Goal: Find specific page/section: Find specific page/section

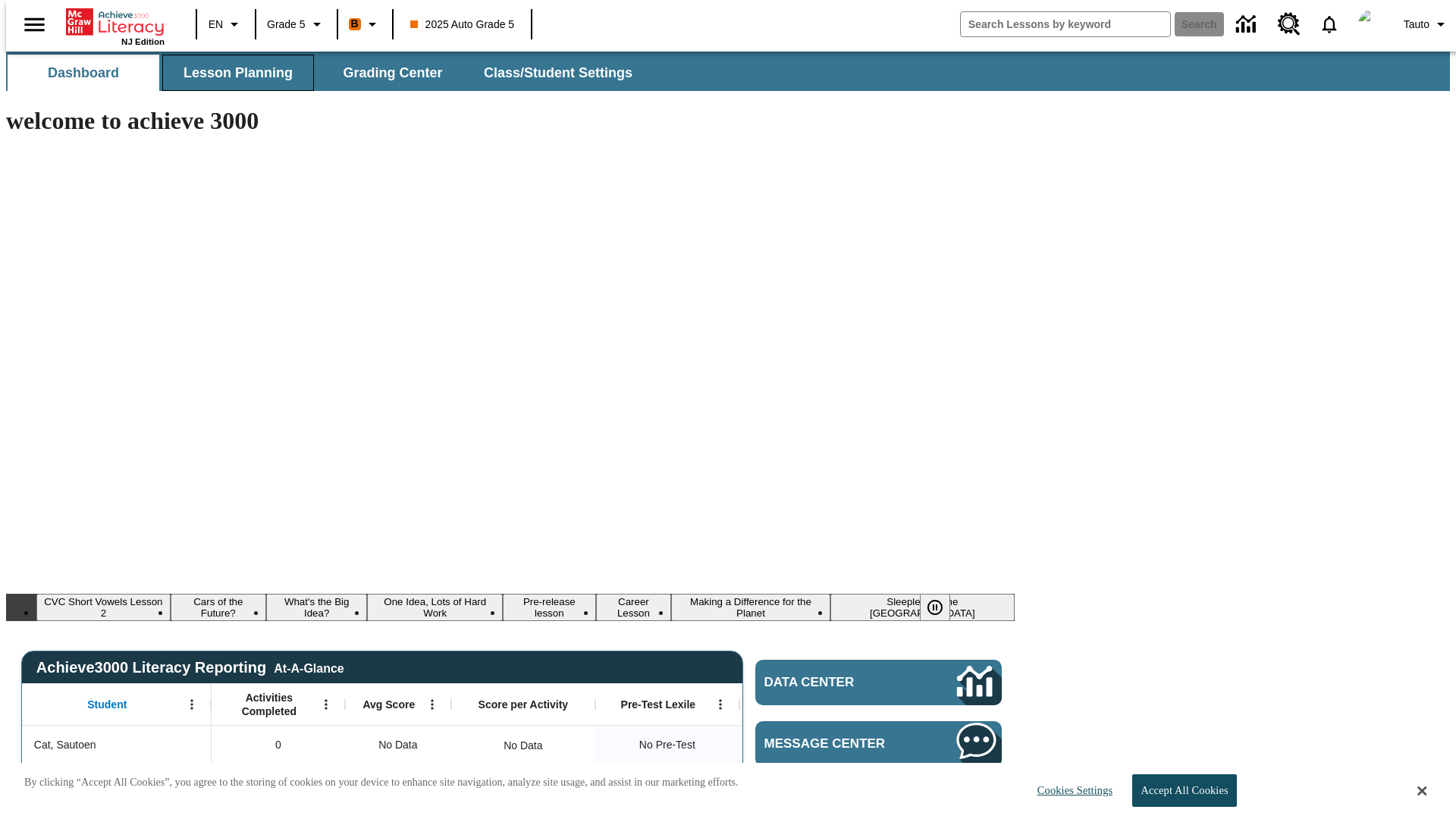
click at [232, 73] on span "Lesson Planning" at bounding box center [238, 72] width 109 height 17
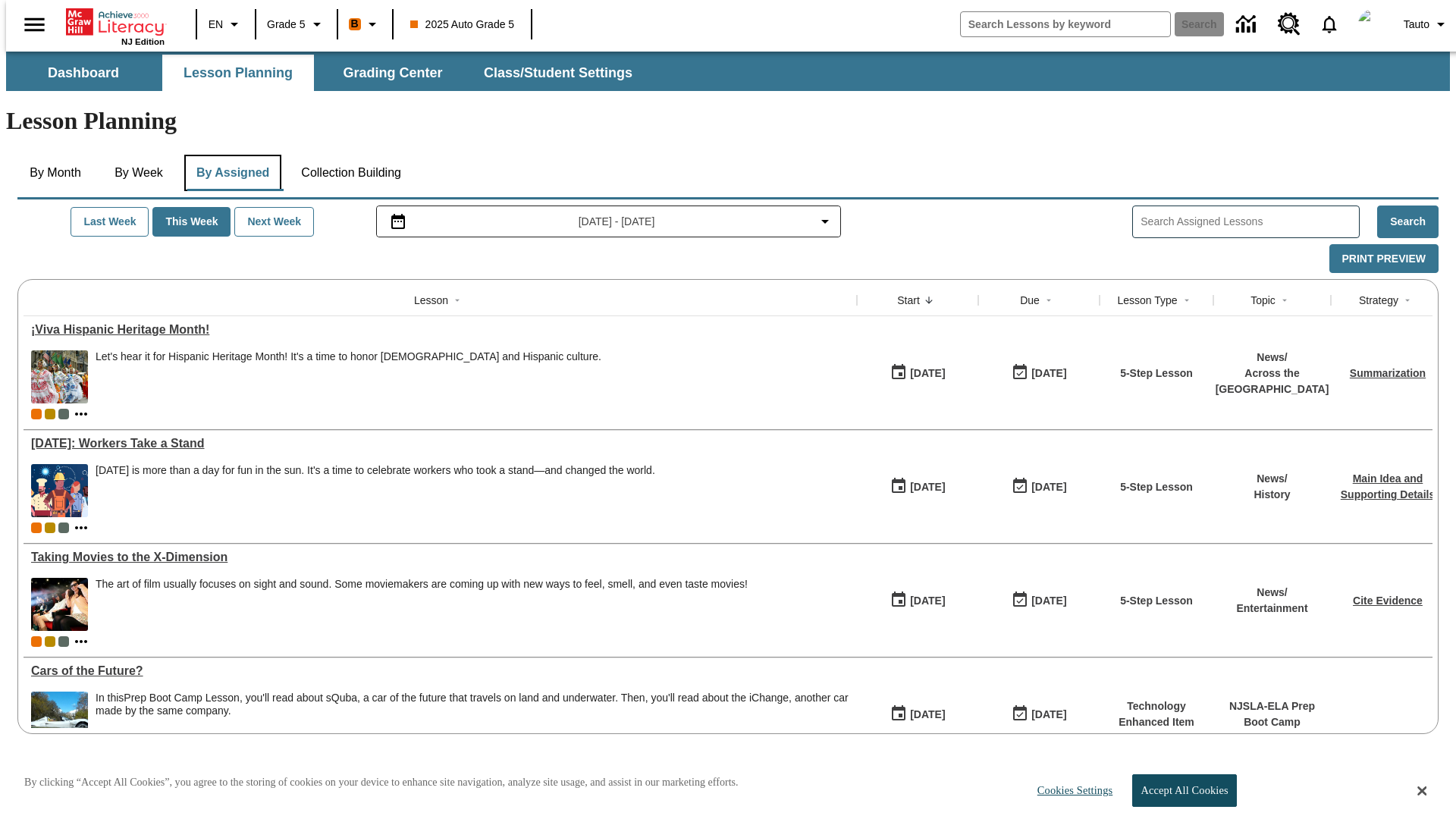
click at [229, 155] on button "By Assigned" at bounding box center [232, 173] width 97 height 37
type input "CVC Short Vowels Lesson 2"
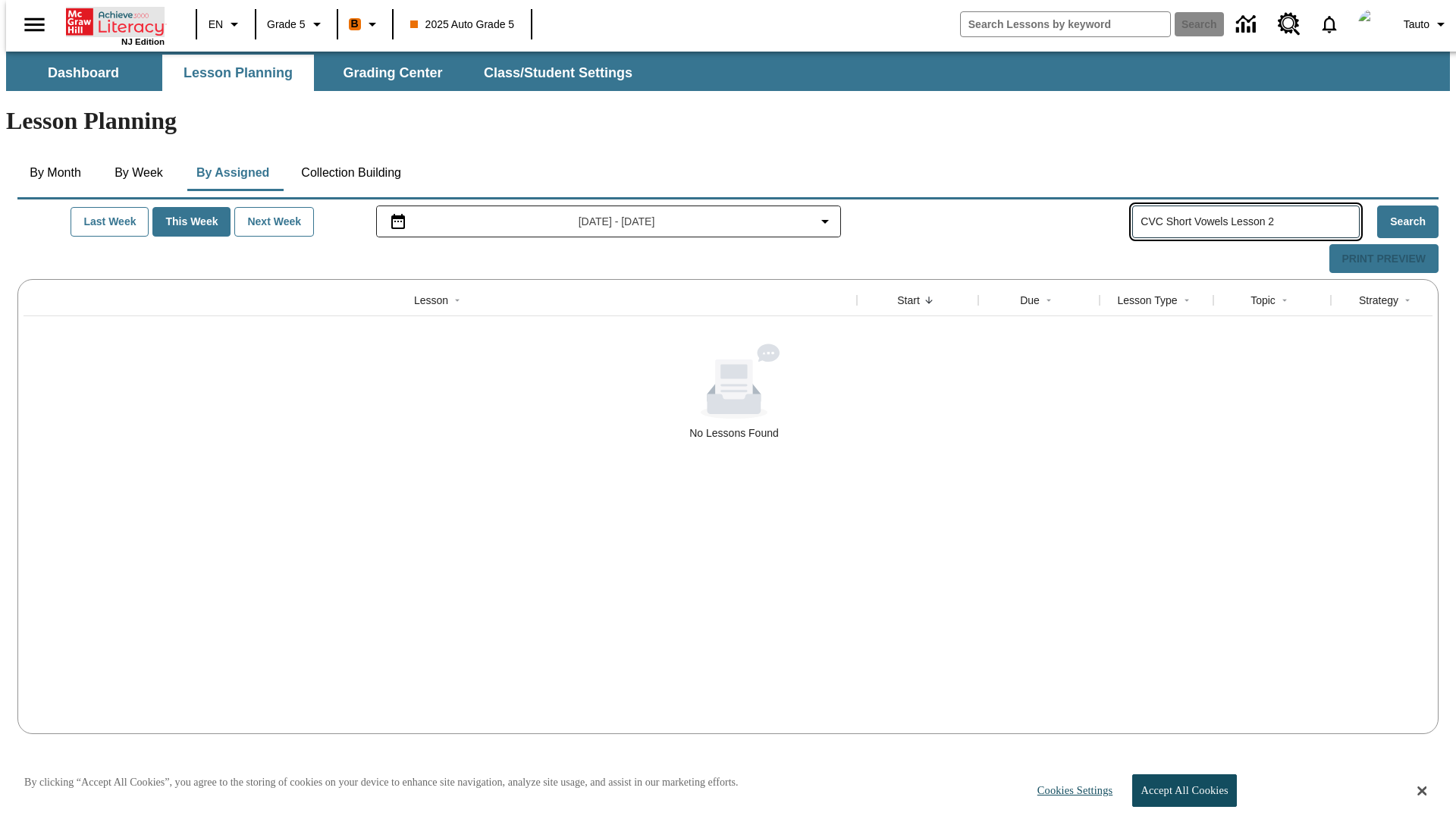
click at [109, 20] on icon "Home" at bounding box center [116, 21] width 101 height 30
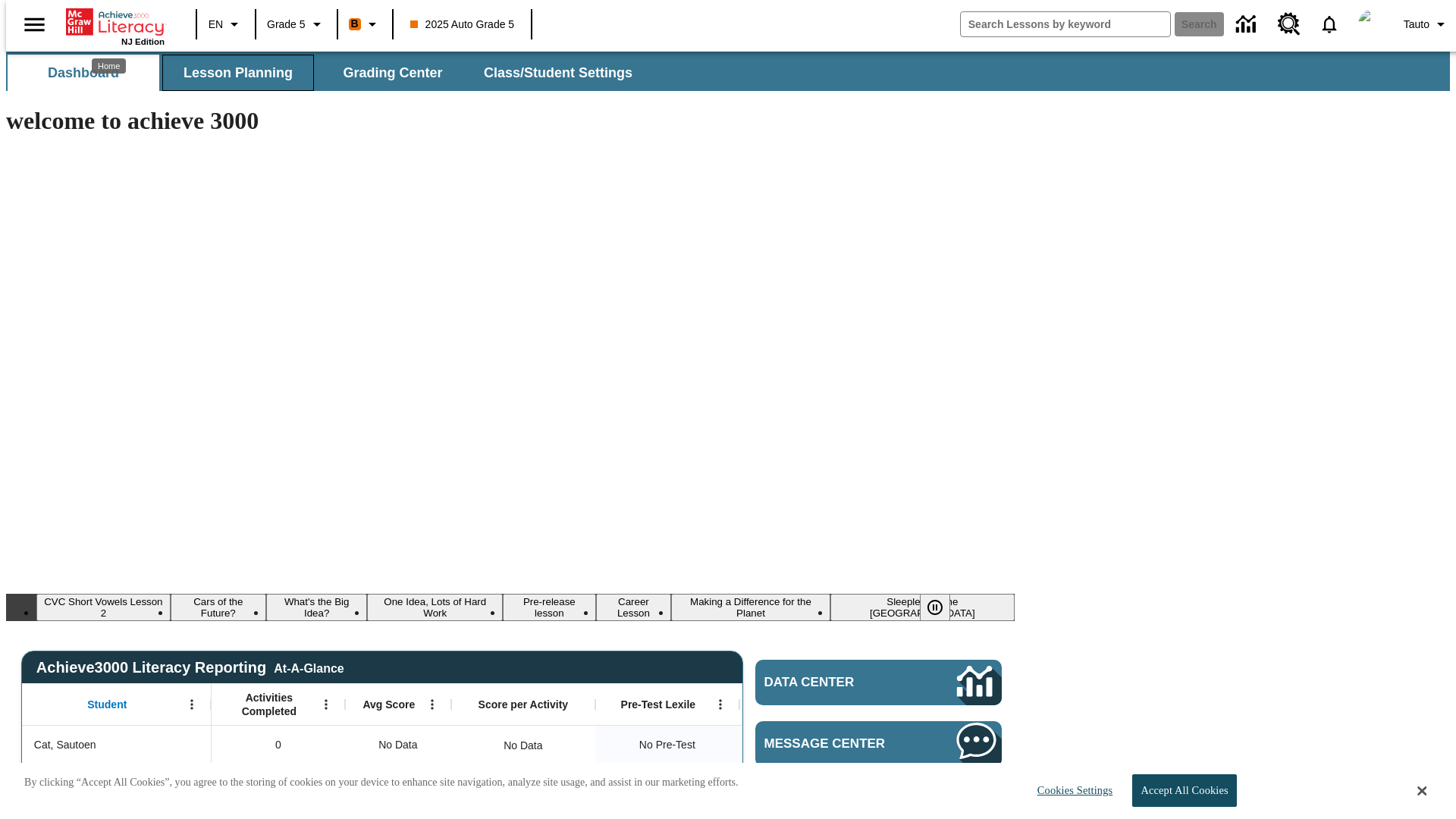
click at [232, 73] on span "Lesson Planning" at bounding box center [238, 72] width 109 height 17
